Goal: Find specific page/section: Find specific page/section

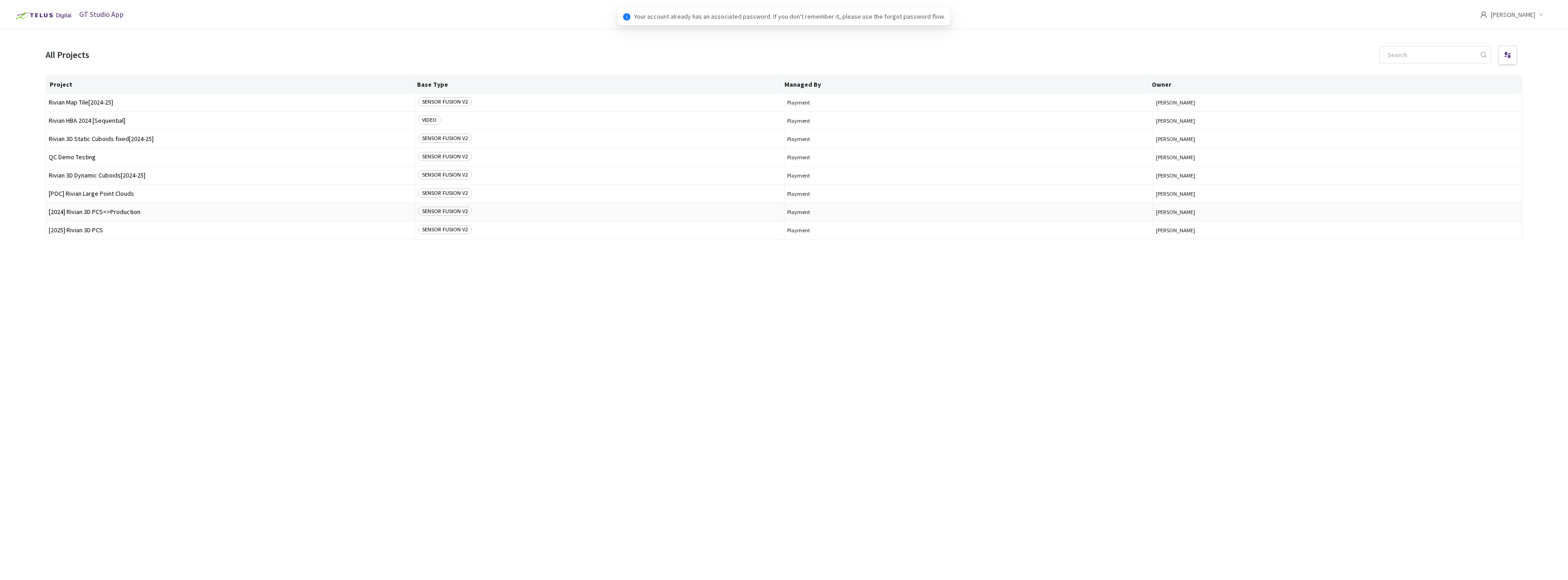
click at [116, 208] on td "[2024] Rivian 3D PCS<>Production" at bounding box center [230, 212] width 369 height 18
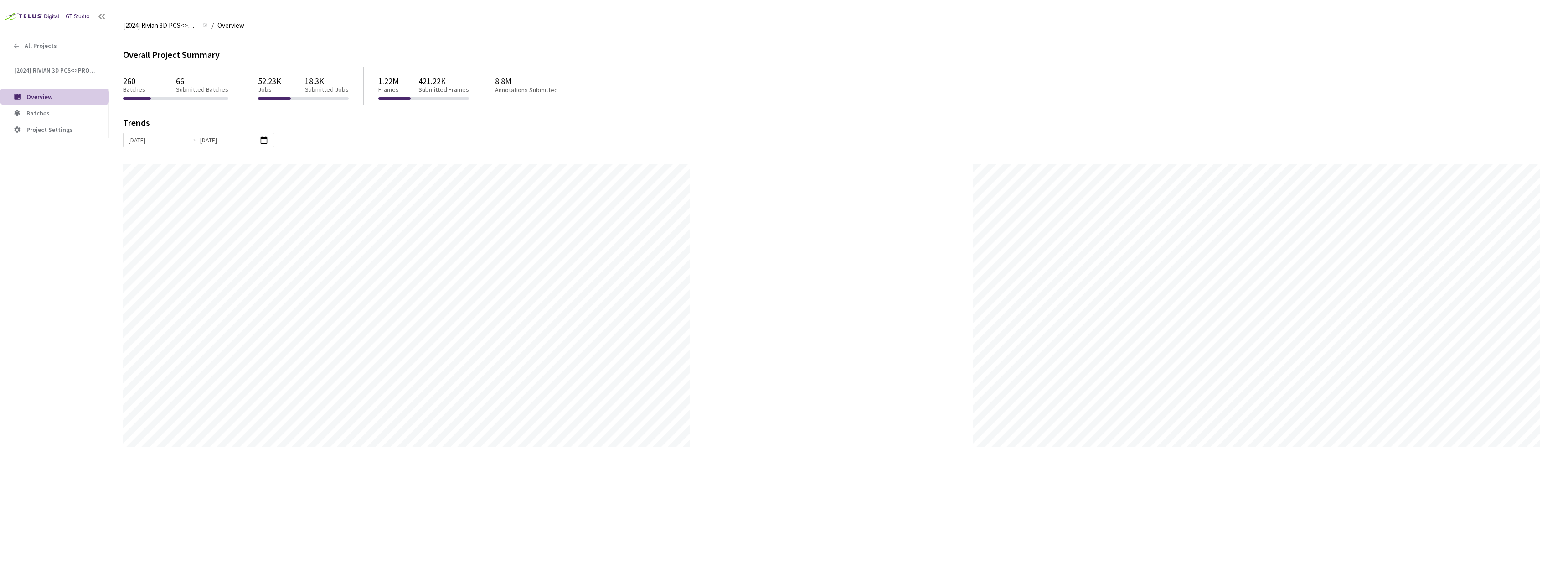
scroll to position [580, 1568]
click at [53, 117] on li "Batches" at bounding box center [54, 113] width 109 height 17
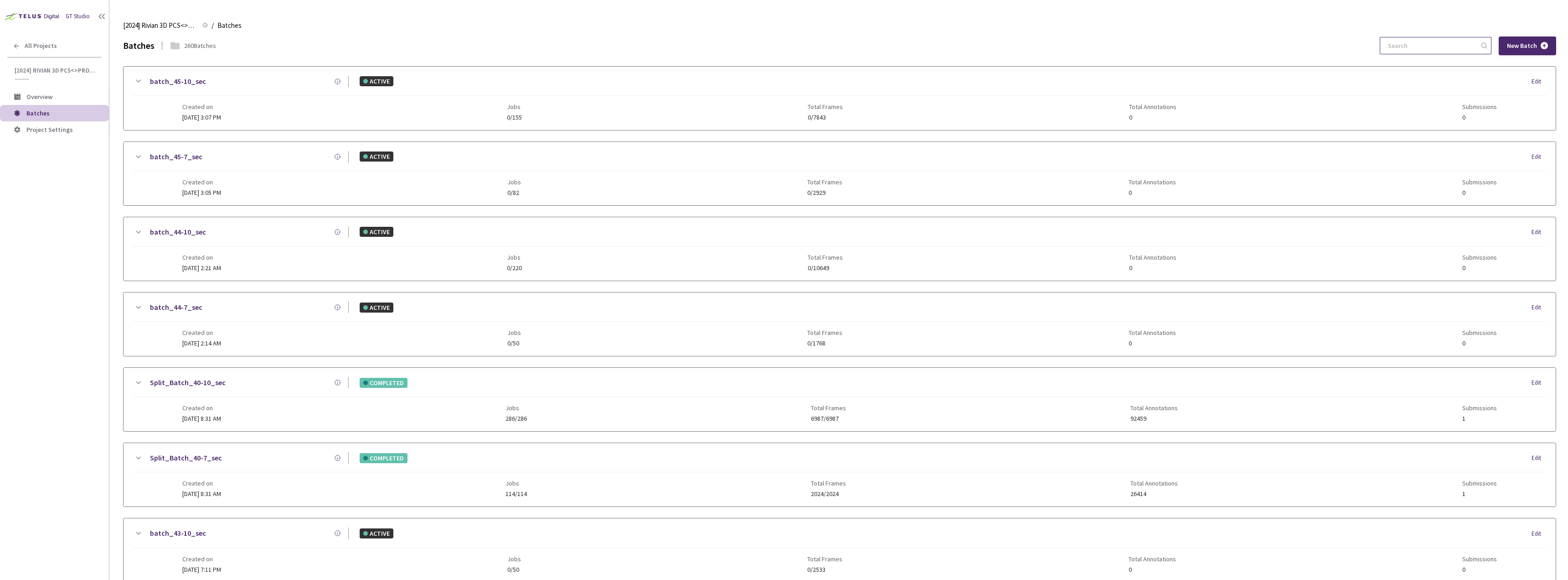
click at [1439, 51] on input at bounding box center [1431, 45] width 97 height 17
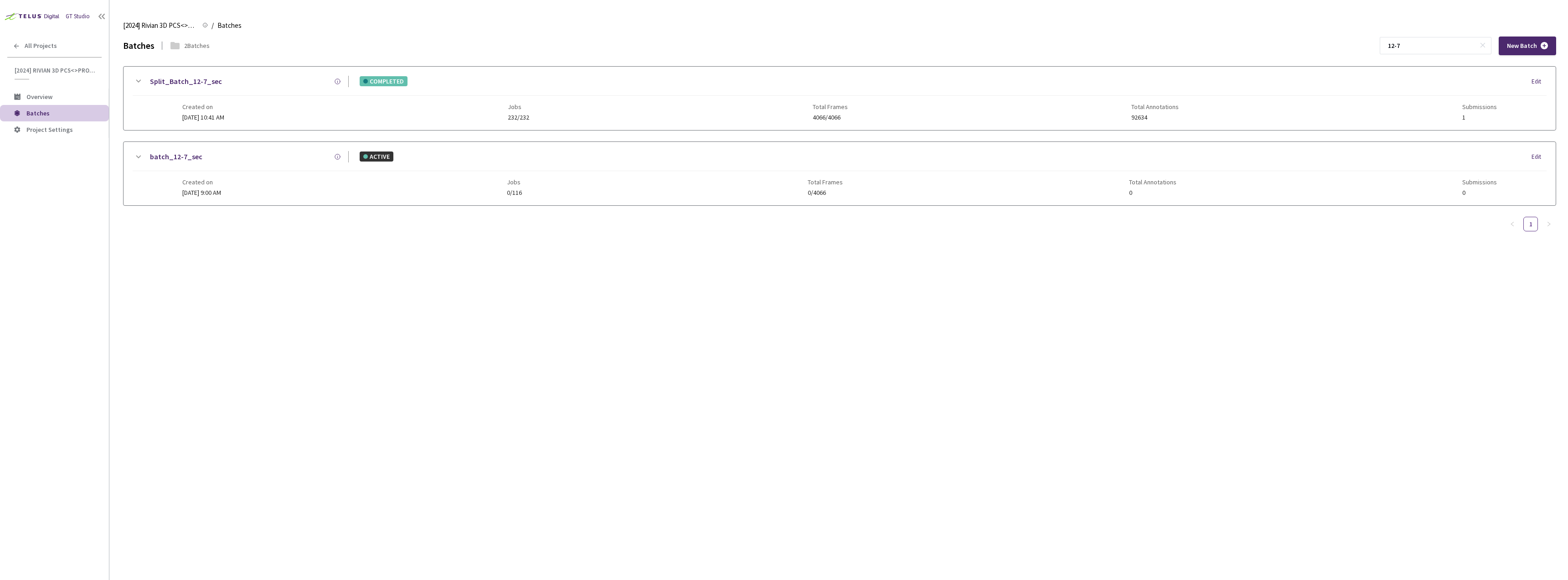
type input "12-7"
click at [271, 107] on div "Created on [DATE] 10:41 AM Jobs 232/232 Total Frames 4066/4066 Total Annotation…" at bounding box center [840, 108] width 1315 height 25
click at [149, 172] on div at bounding box center [840, 180] width 1432 height 99
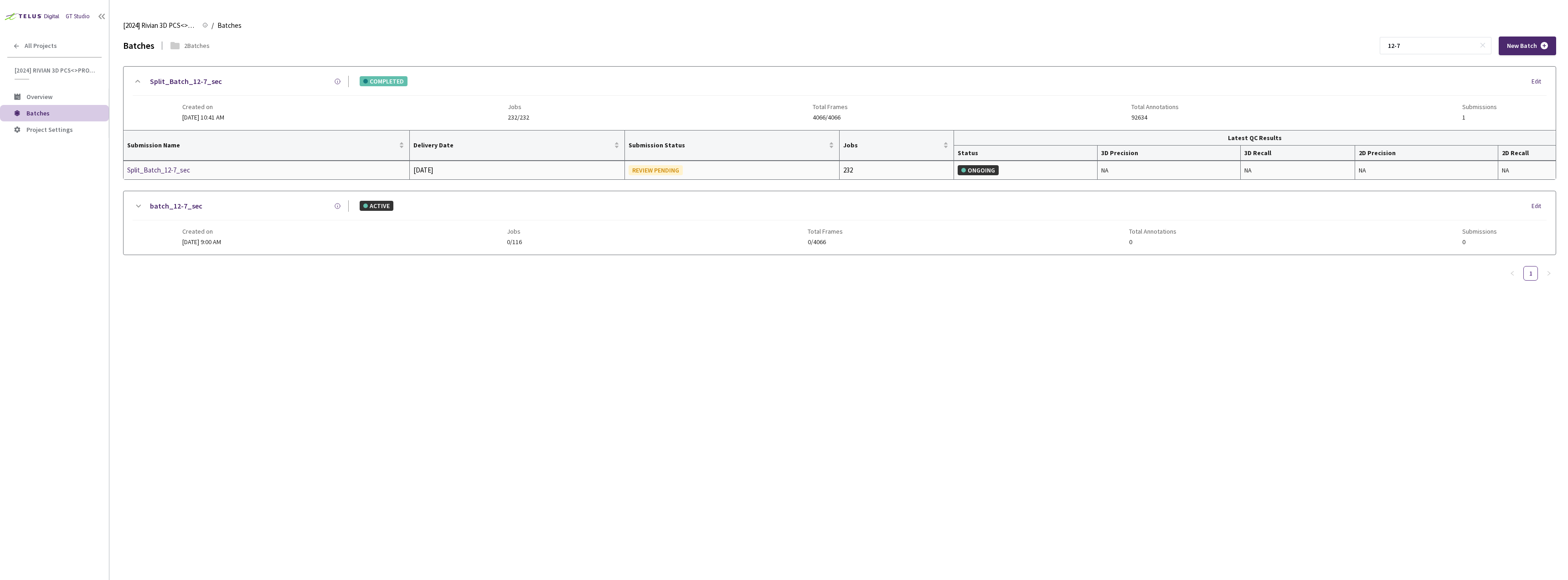
click at [149, 173] on div "Split_Batch_12-7_sec" at bounding box center [175, 170] width 97 height 11
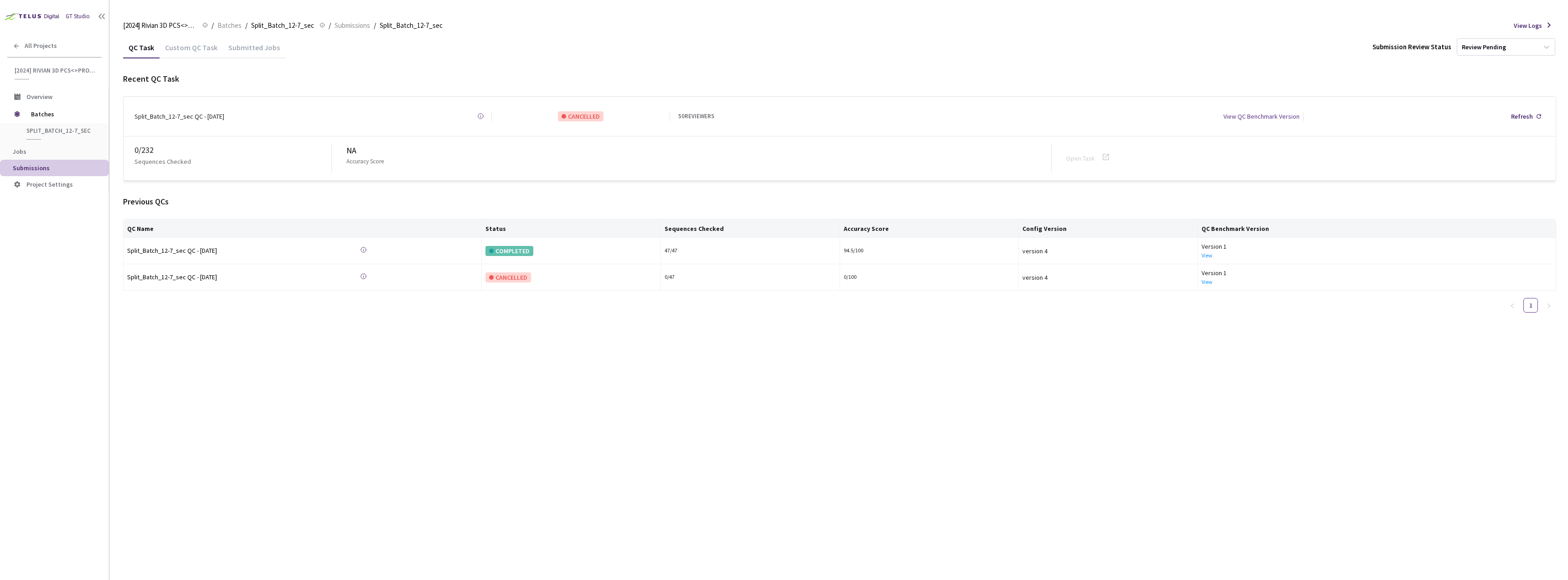
click at [192, 48] on div "Custom QC Task" at bounding box center [191, 50] width 63 height 15
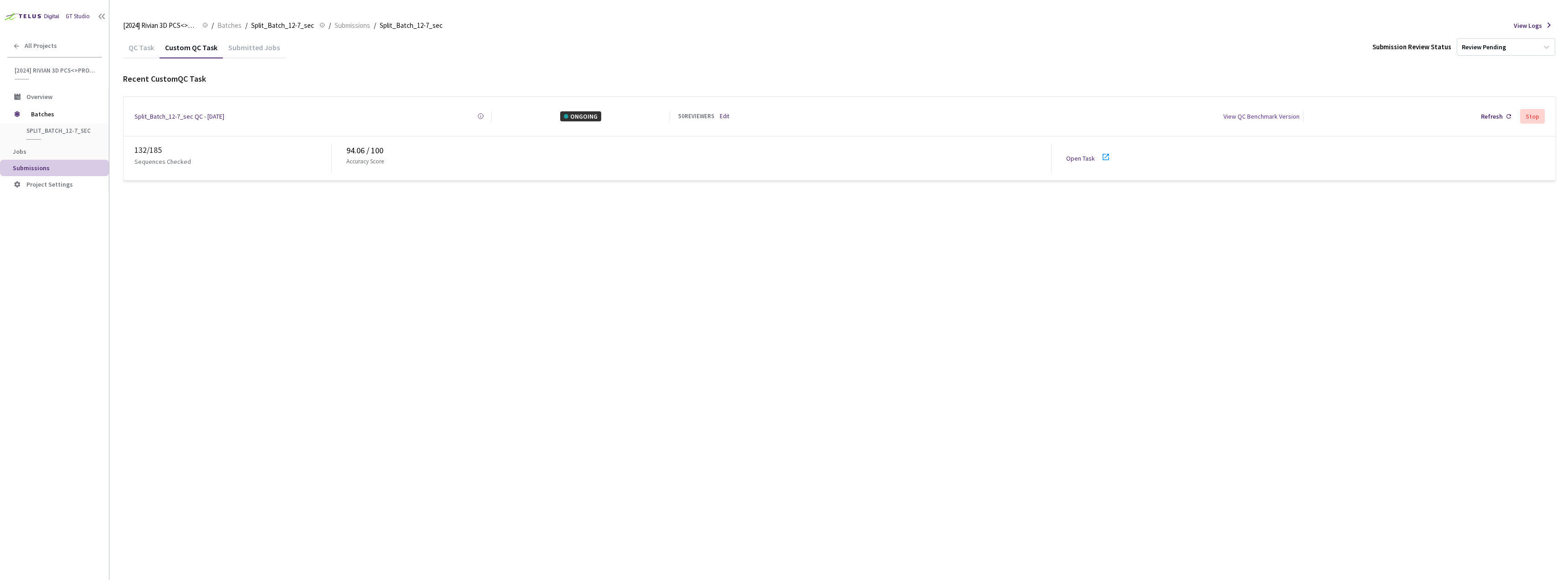
click at [1081, 154] on link "Open Task" at bounding box center [1081, 158] width 28 height 8
